Goal: Check status: Check status

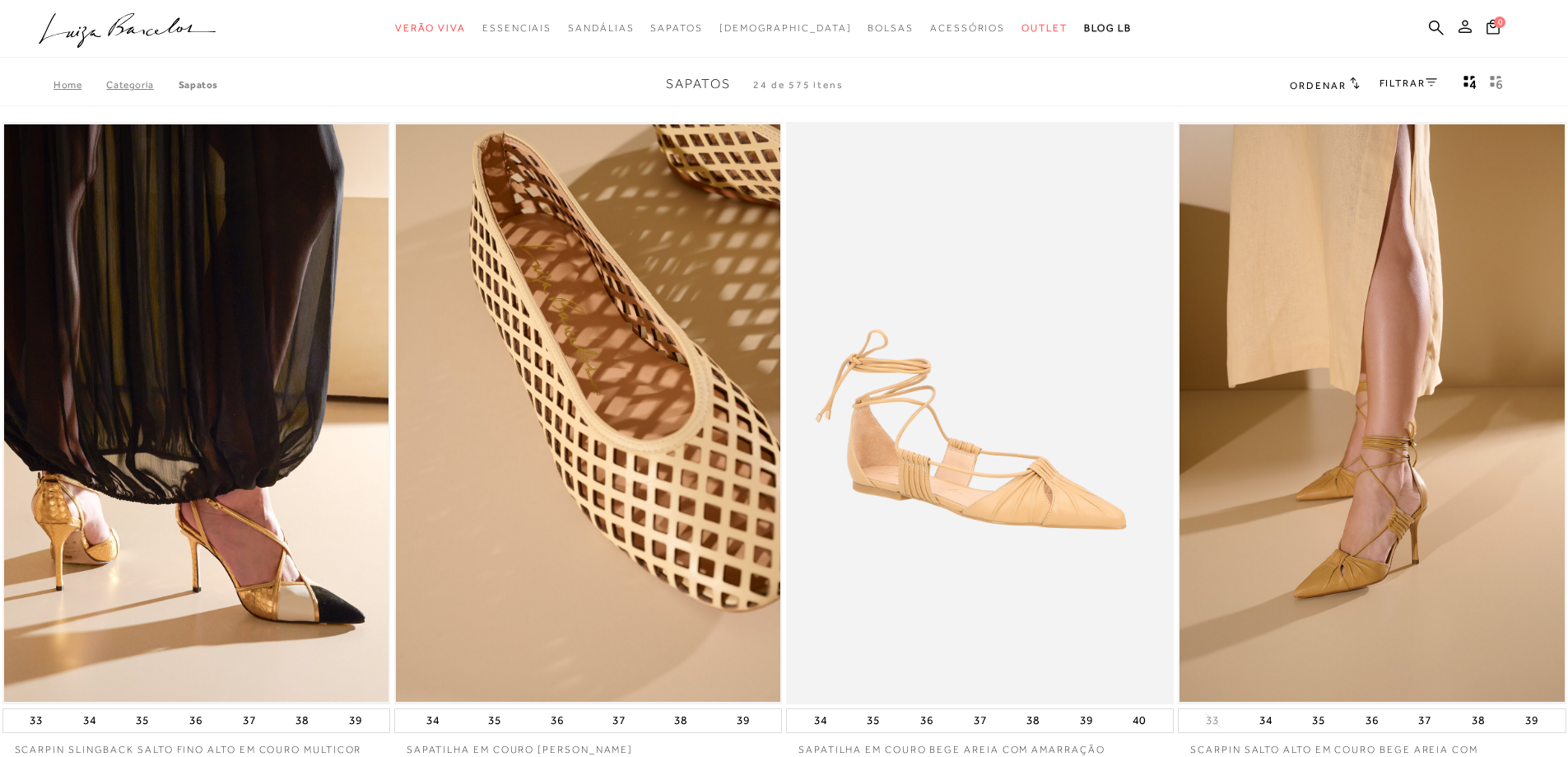
click at [1468, 21] on icon at bounding box center [1466, 27] width 13 height 13
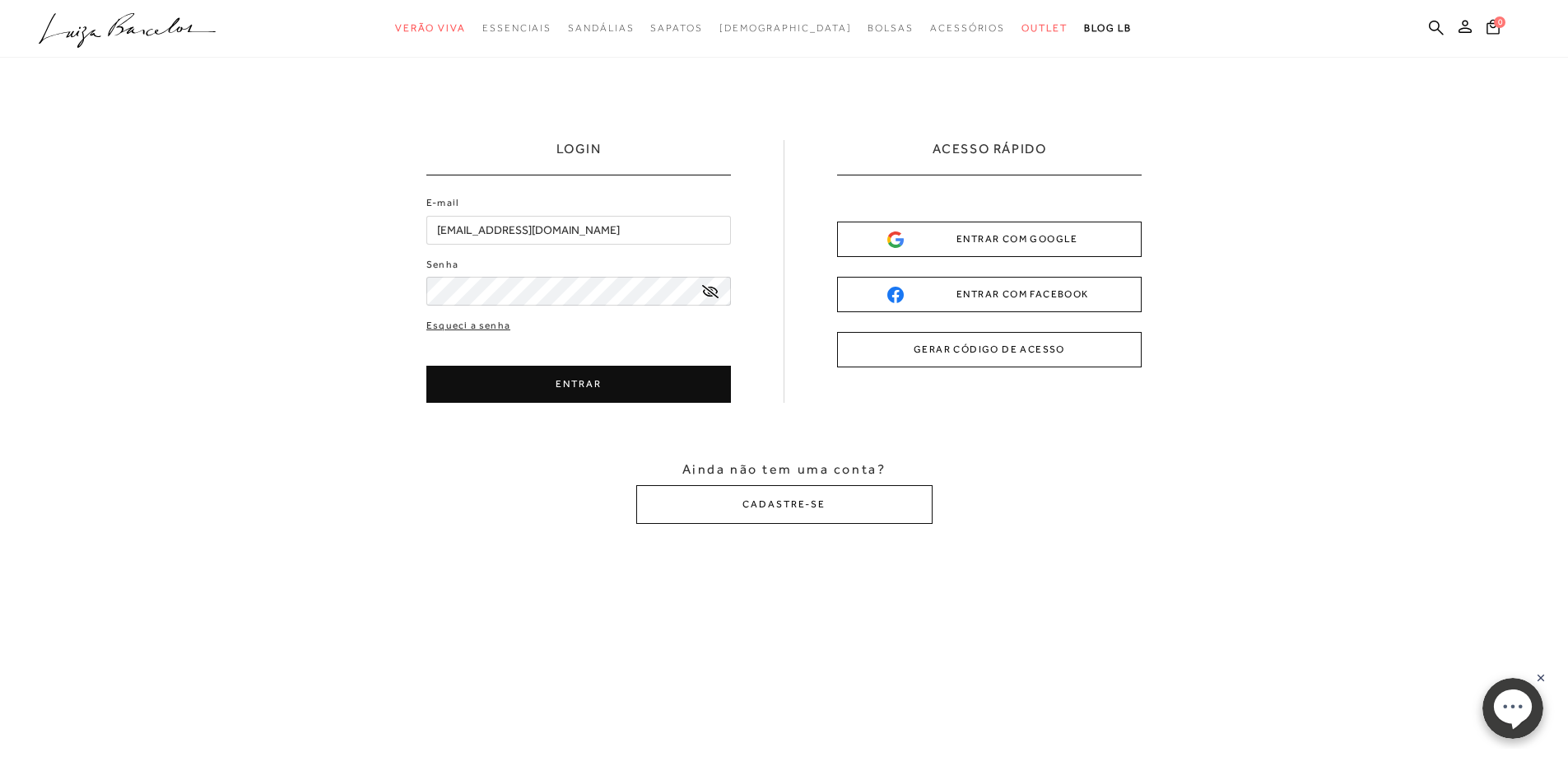
click at [639, 382] on button "ENTRAR" at bounding box center [578, 384] width 305 height 37
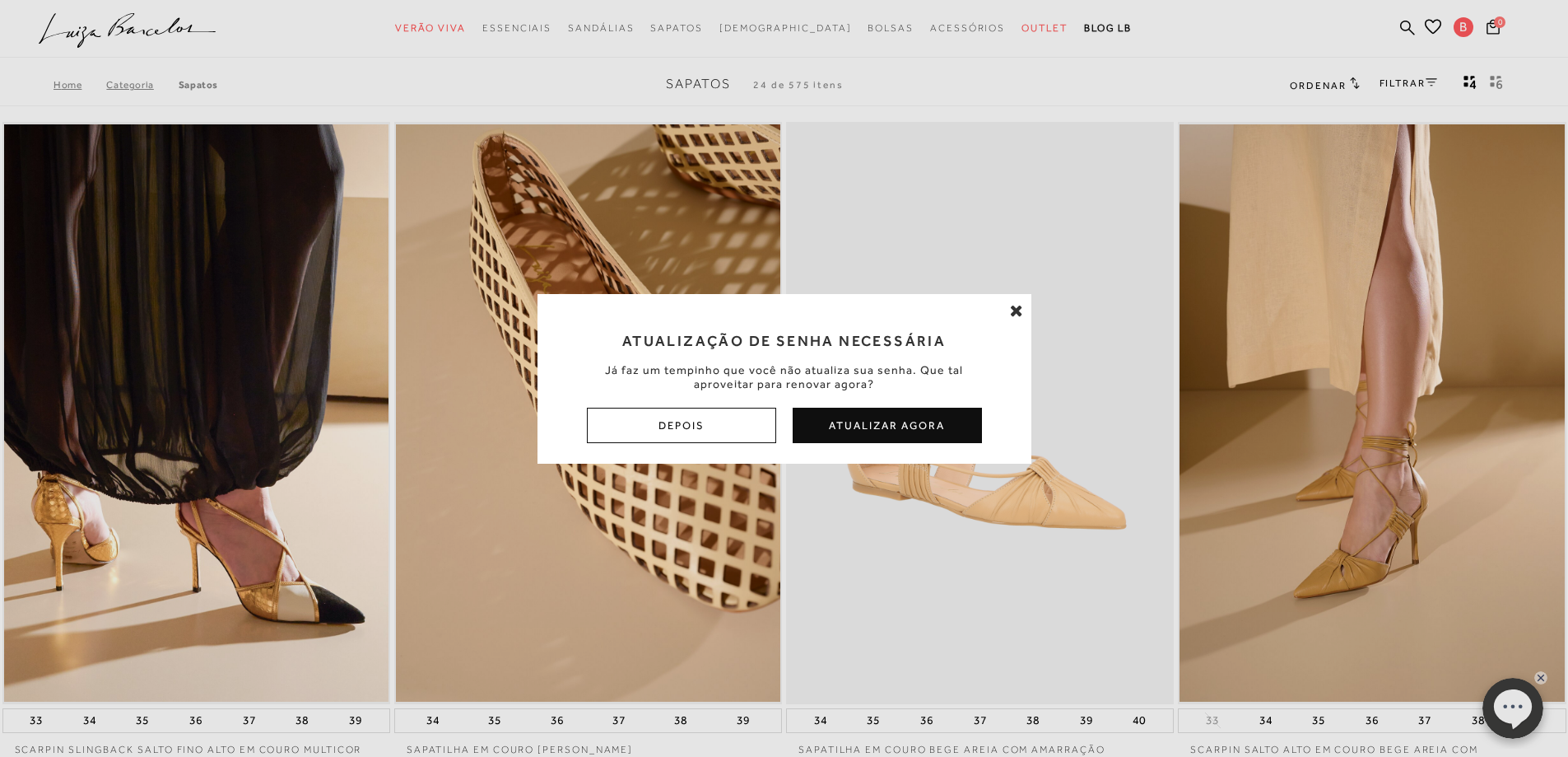
click at [1019, 310] on icon at bounding box center [1016, 310] width 13 height 16
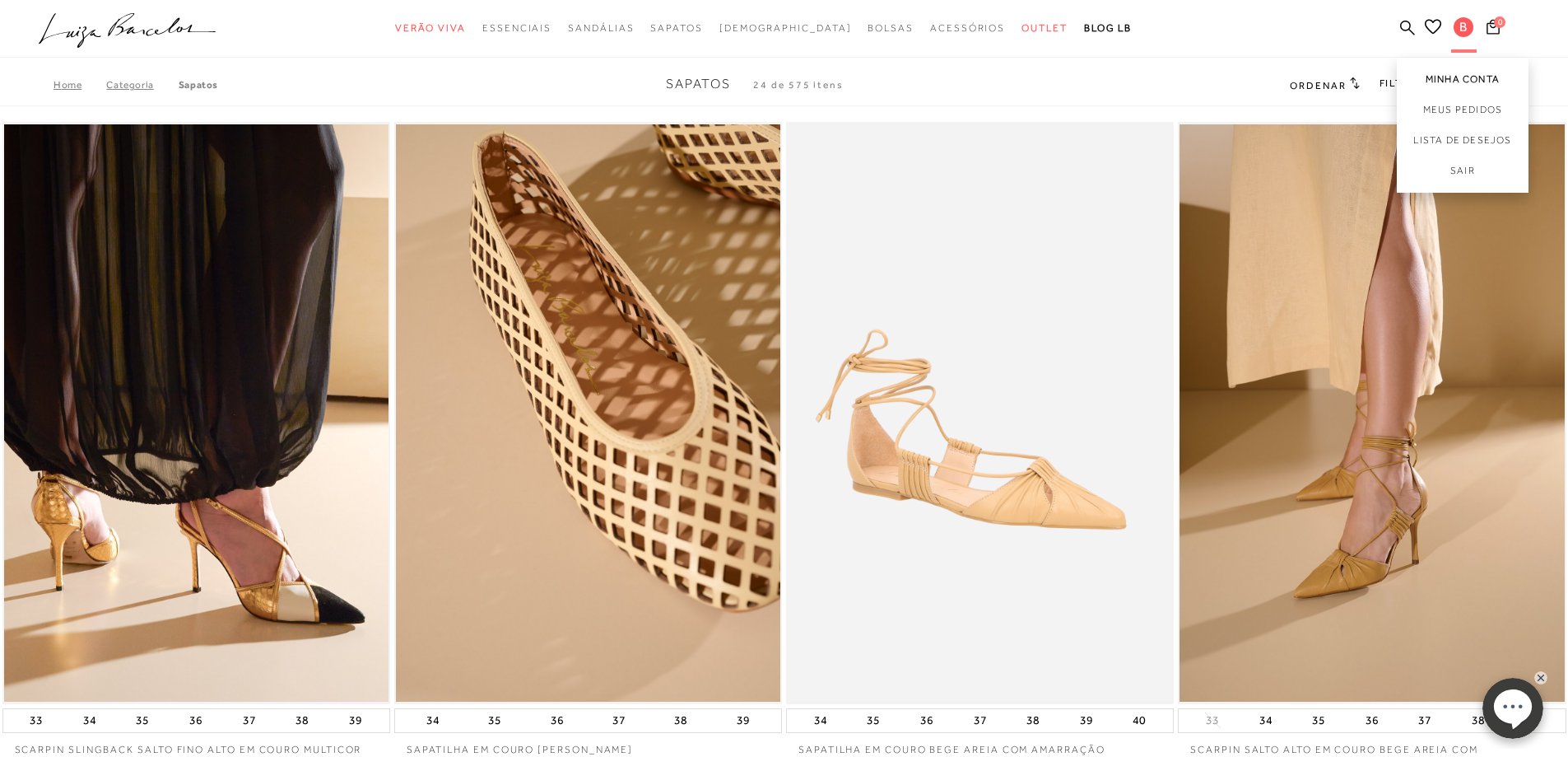
click at [1454, 69] on link "Minha Conta" at bounding box center [1463, 76] width 132 height 37
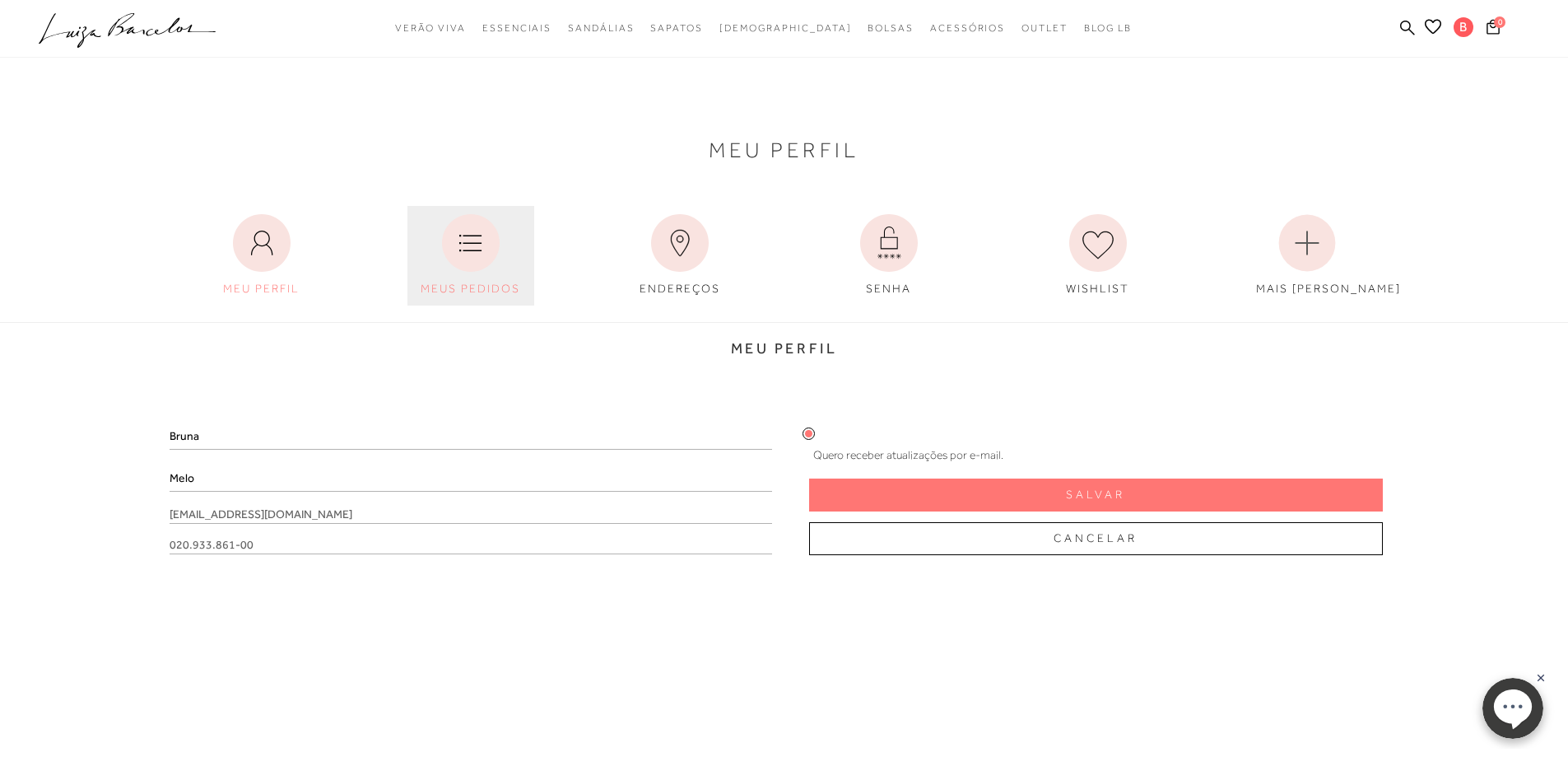
click at [458, 267] on icon at bounding box center [470, 243] width 58 height 58
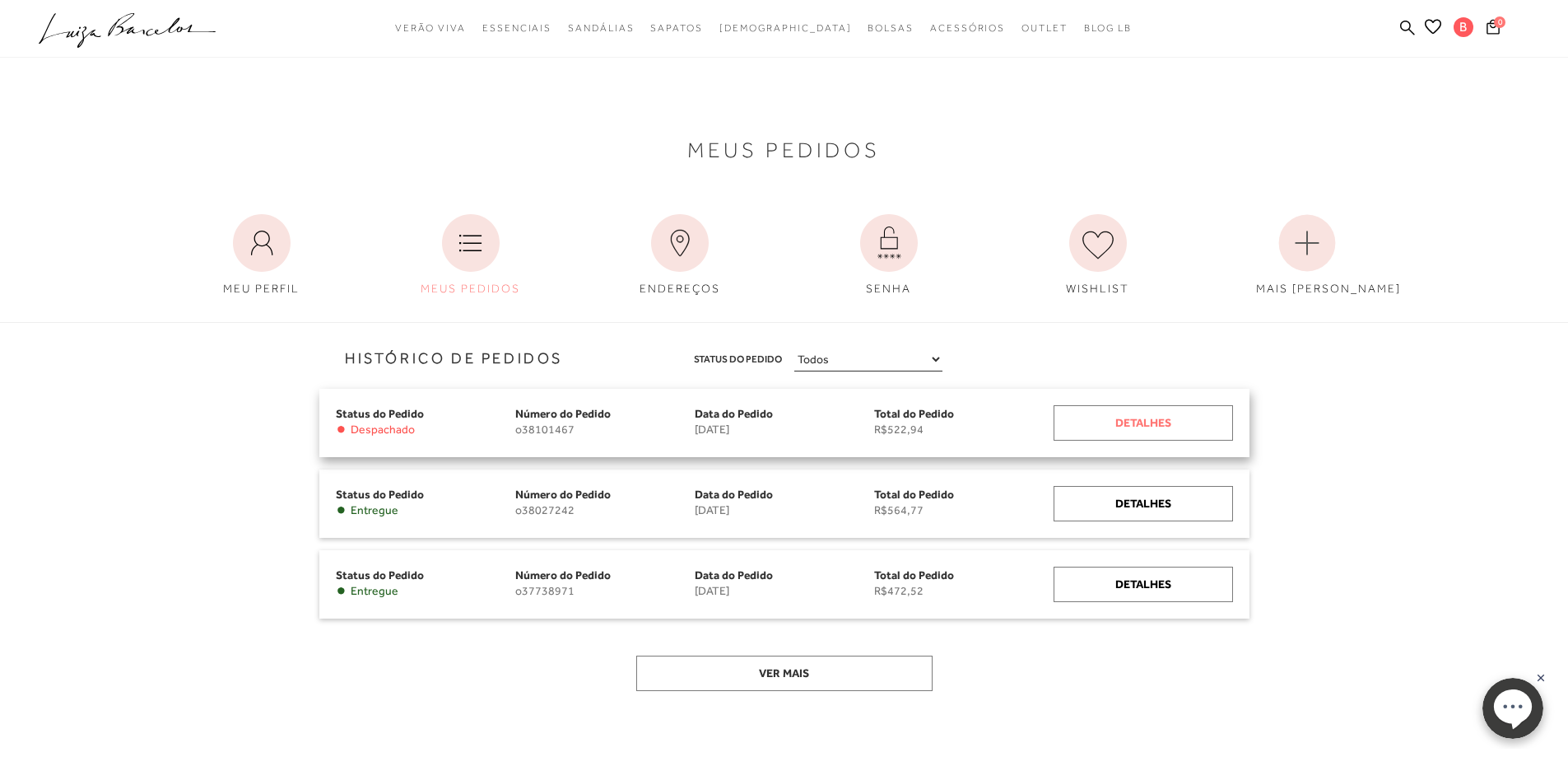
click at [1117, 420] on div "Detalhes" at bounding box center [1144, 423] width 179 height 36
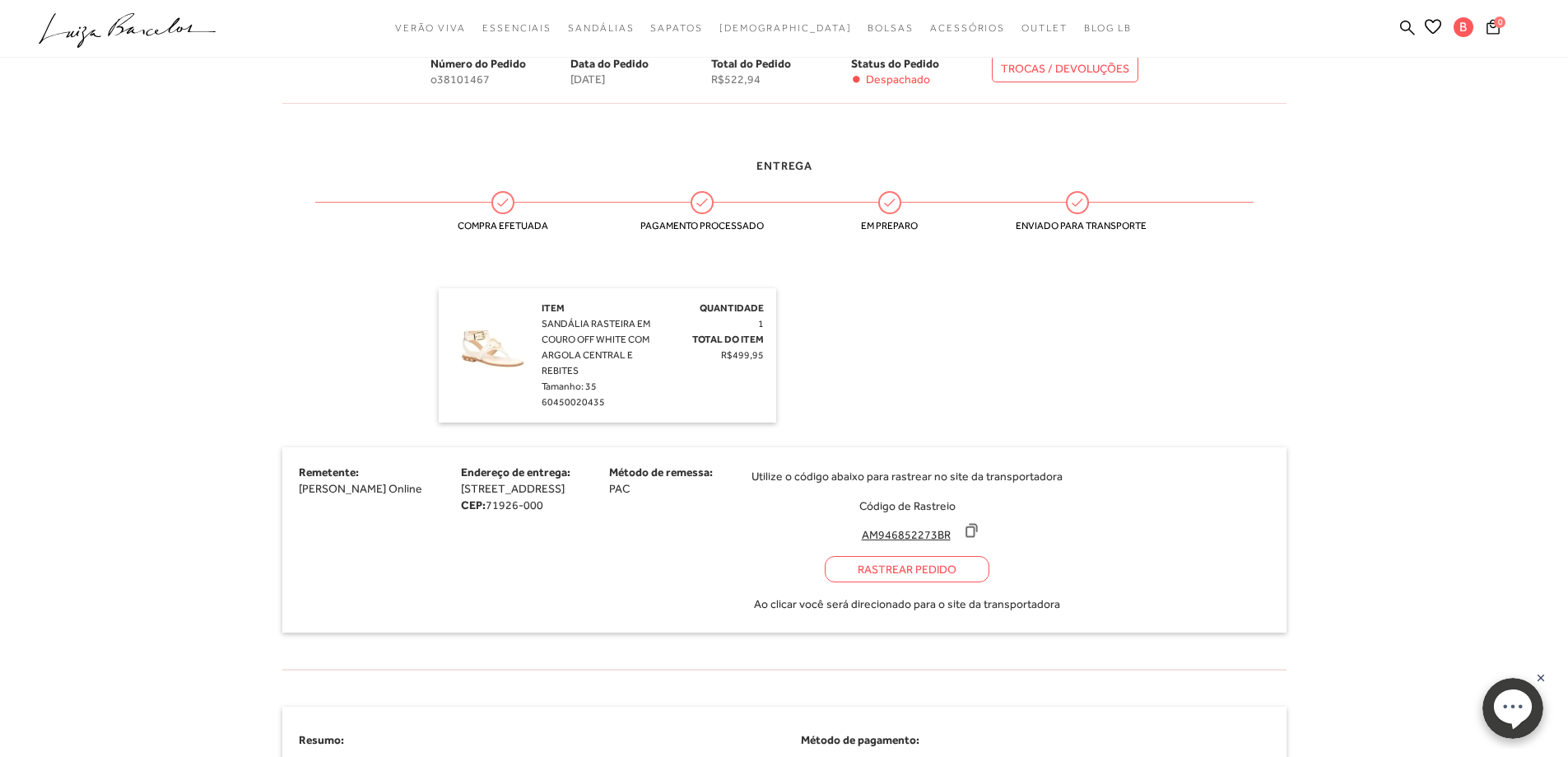
scroll to position [330, 0]
drag, startPoint x: 937, startPoint y: 528, endPoint x: 1024, endPoint y: 531, distance: 87.1
click at [961, 531] on input "AM946852273BR" at bounding box center [906, 530] width 110 height 16
click at [990, 570] on div "Rastrear Pedido" at bounding box center [908, 564] width 165 height 27
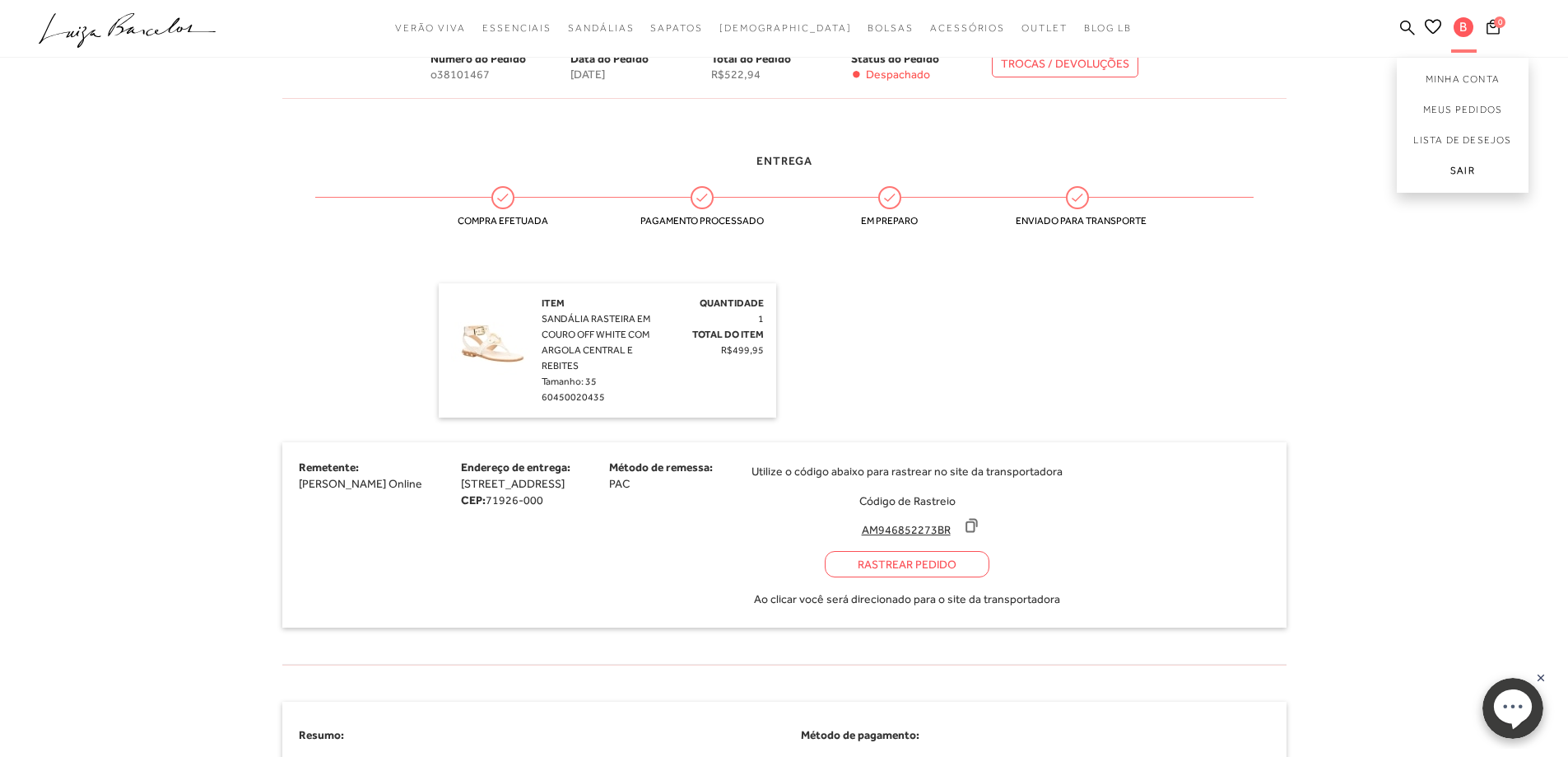
click at [1464, 164] on link "Sair" at bounding box center [1463, 174] width 132 height 37
